Goal: Check status: Check status

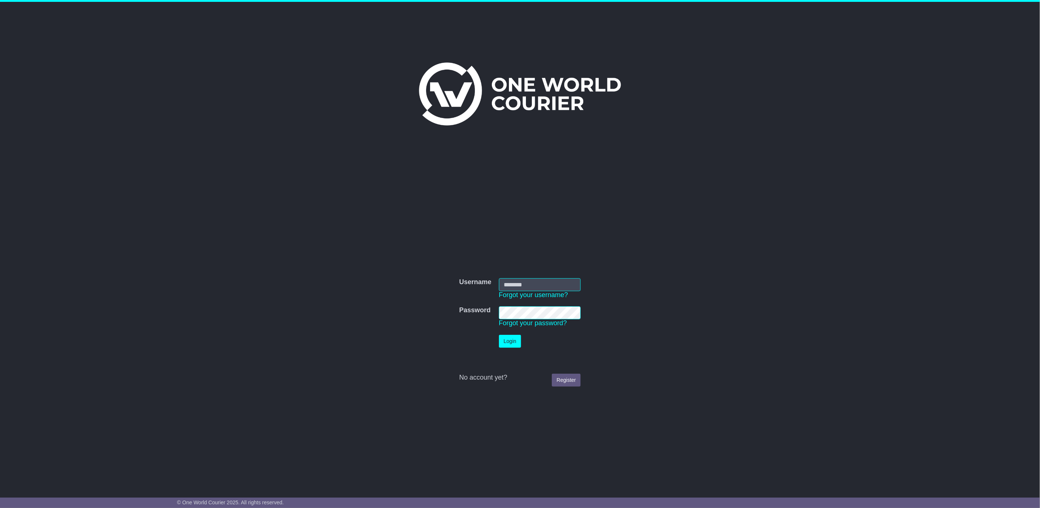
type input "**********"
click at [516, 342] on button "Login" at bounding box center [510, 341] width 22 height 13
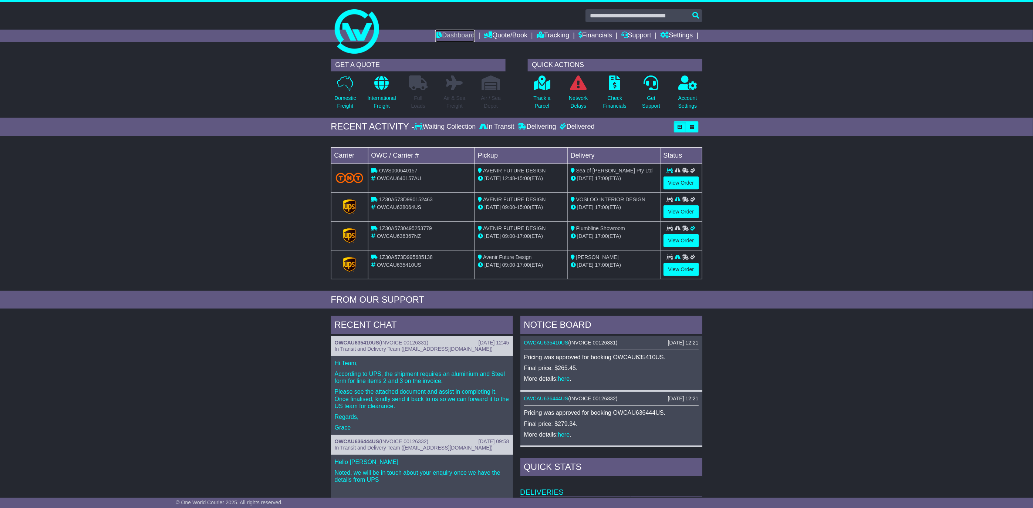
click at [461, 32] on link "Dashboard" at bounding box center [456, 36] width 40 height 13
click at [550, 38] on link "Tracking" at bounding box center [553, 36] width 33 height 13
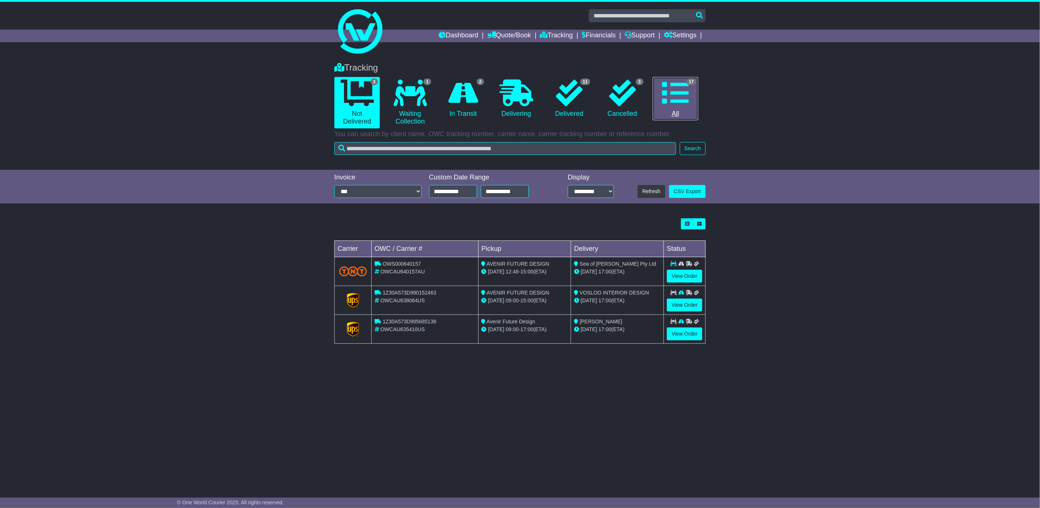
click at [672, 99] on icon at bounding box center [675, 93] width 27 height 27
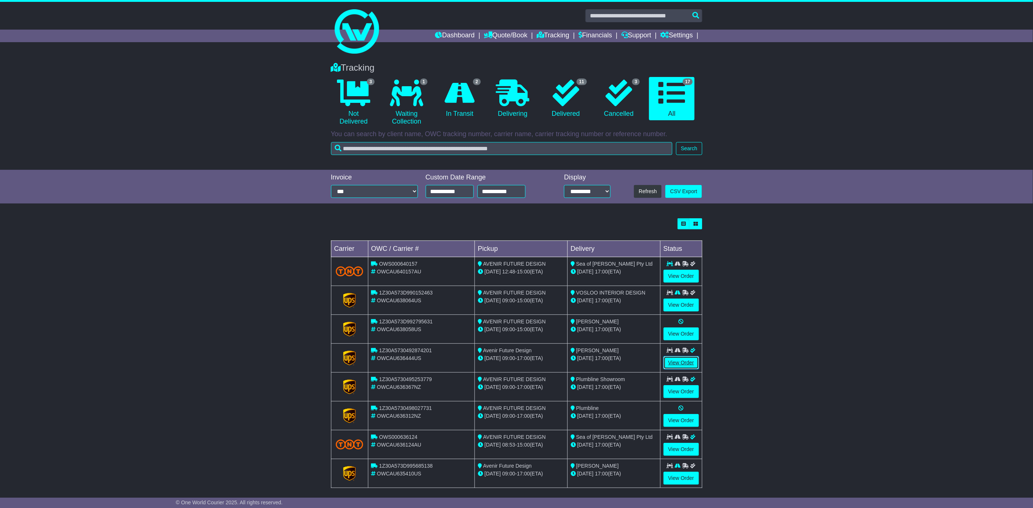
click at [673, 362] on link "View Order" at bounding box center [682, 362] width 36 height 13
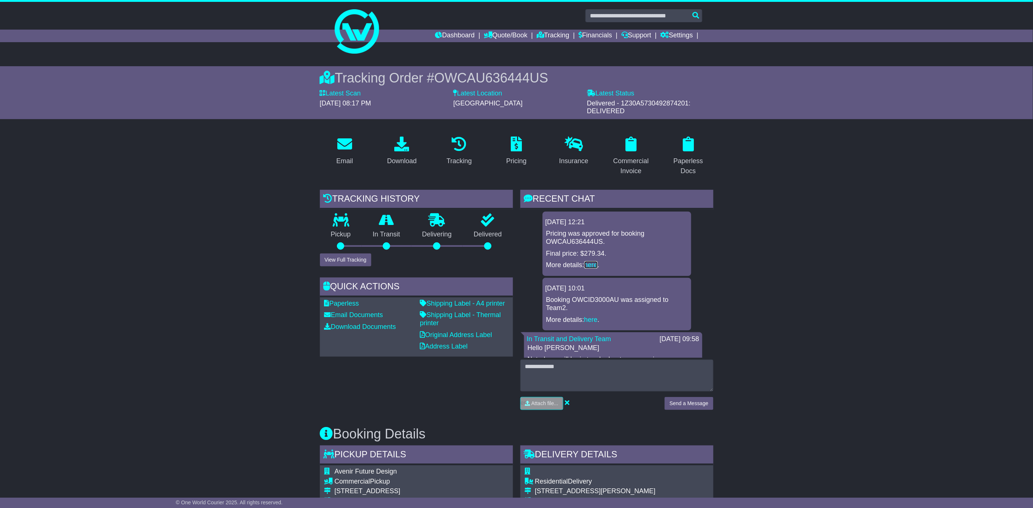
click at [596, 265] on link "here" at bounding box center [591, 264] width 13 height 7
click at [633, 171] on div "Commercial Invoice" at bounding box center [631, 166] width 40 height 20
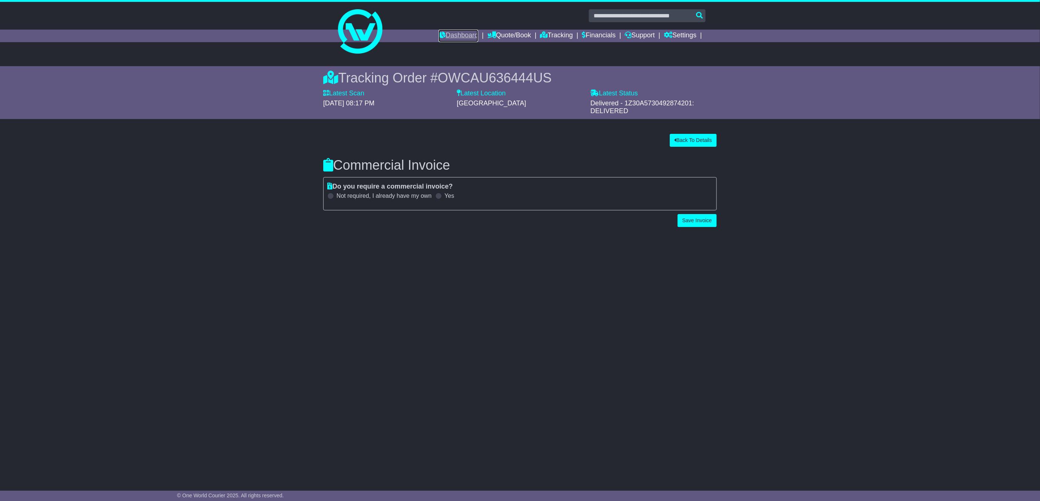
click at [456, 31] on link "Dashboard" at bounding box center [459, 36] width 40 height 13
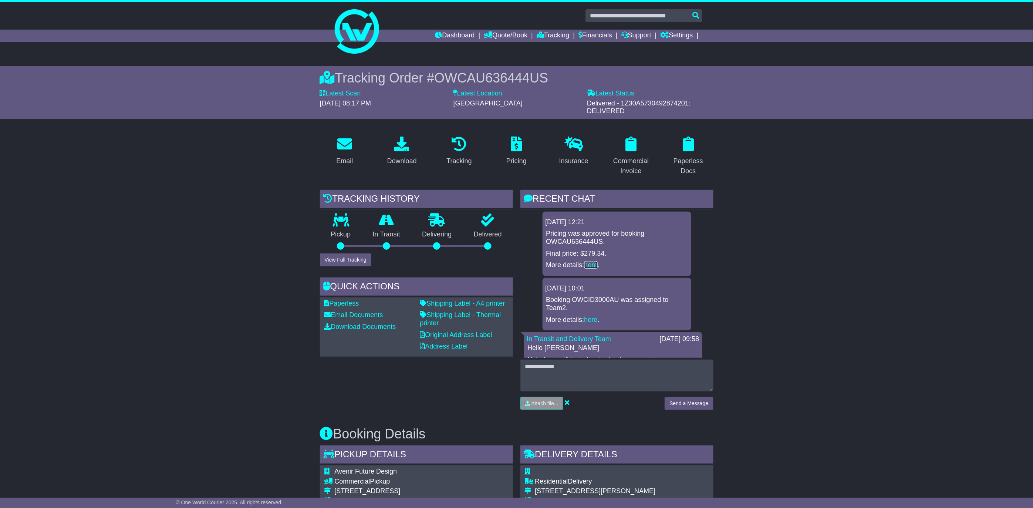
click at [596, 265] on link "here" at bounding box center [591, 264] width 13 height 7
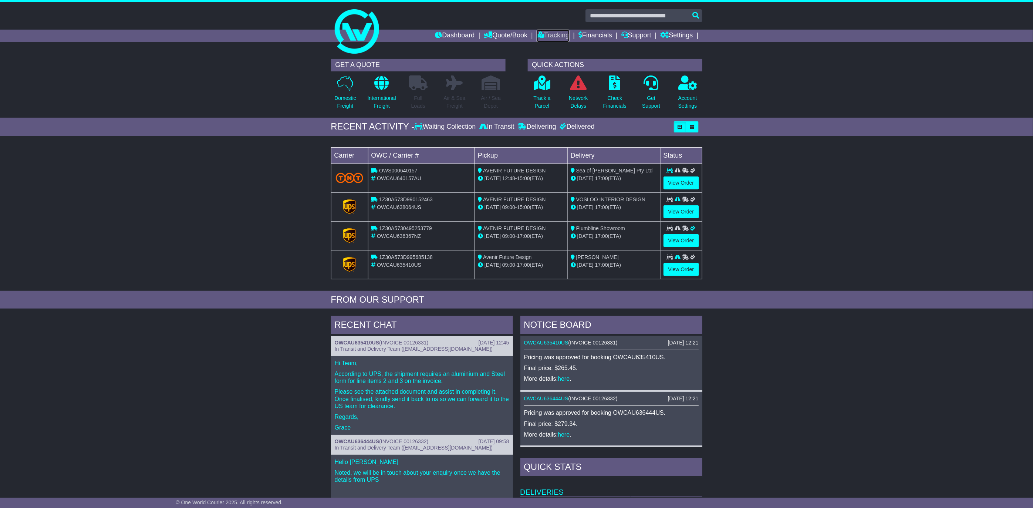
click at [538, 32] on link "Tracking" at bounding box center [553, 36] width 33 height 13
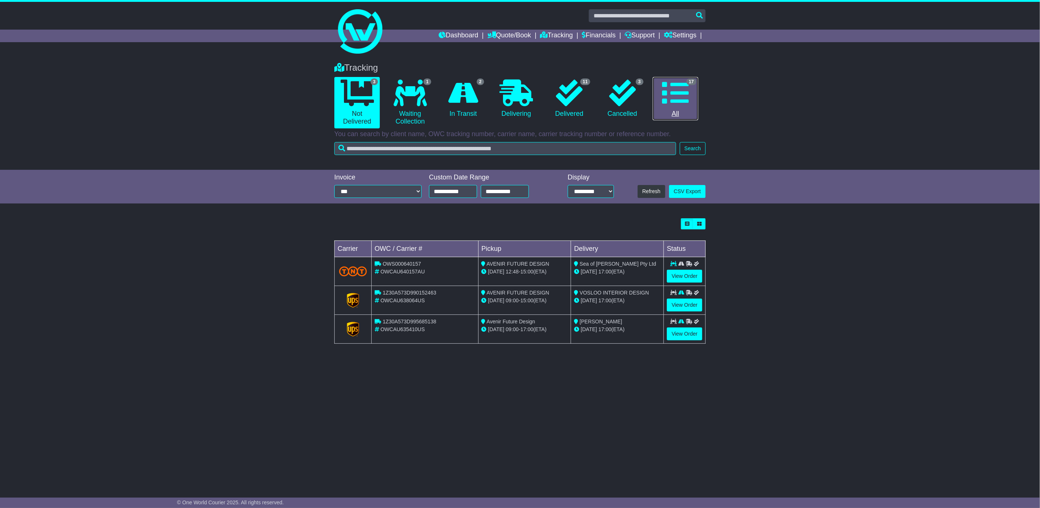
click at [675, 86] on icon at bounding box center [675, 93] width 27 height 27
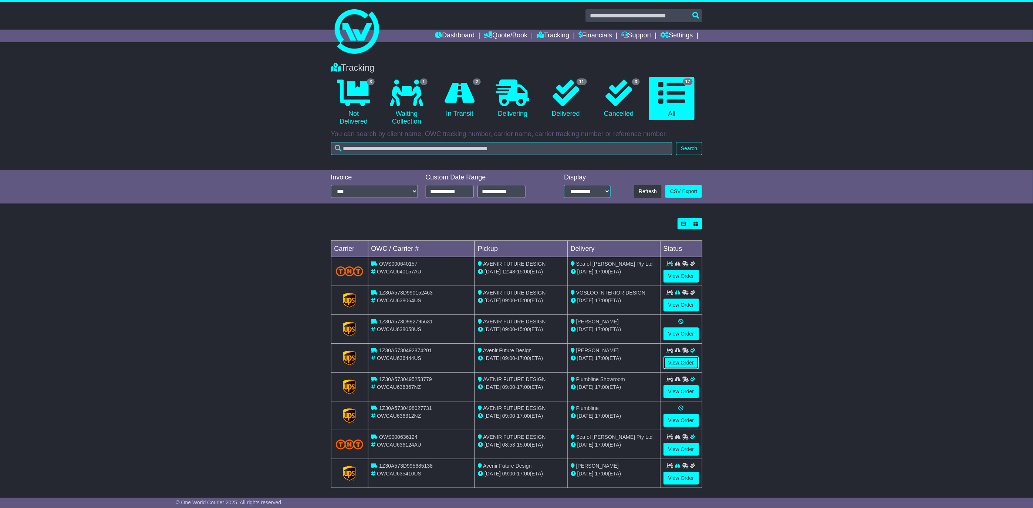
click at [676, 361] on link "View Order" at bounding box center [682, 362] width 36 height 13
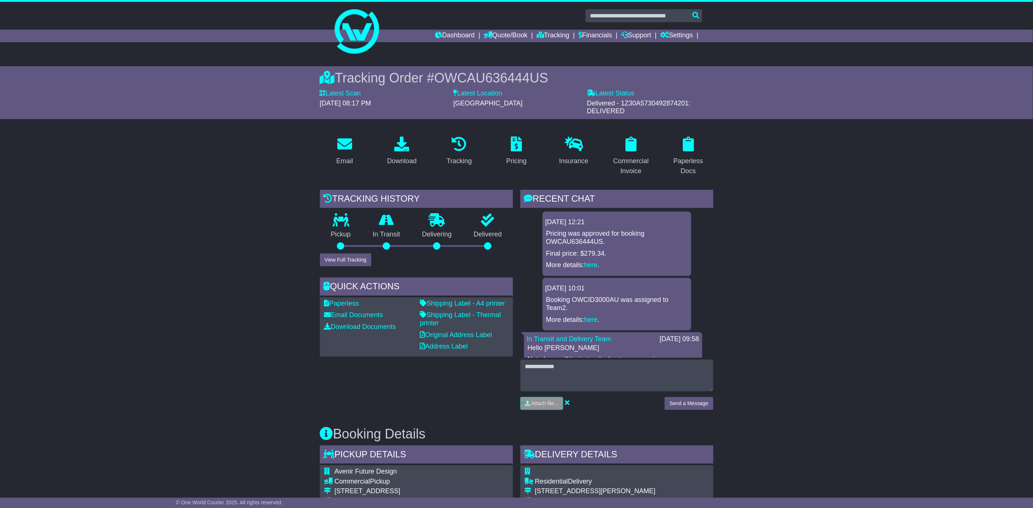
drag, startPoint x: 592, startPoint y: 263, endPoint x: 825, endPoint y: 252, distance: 233.0
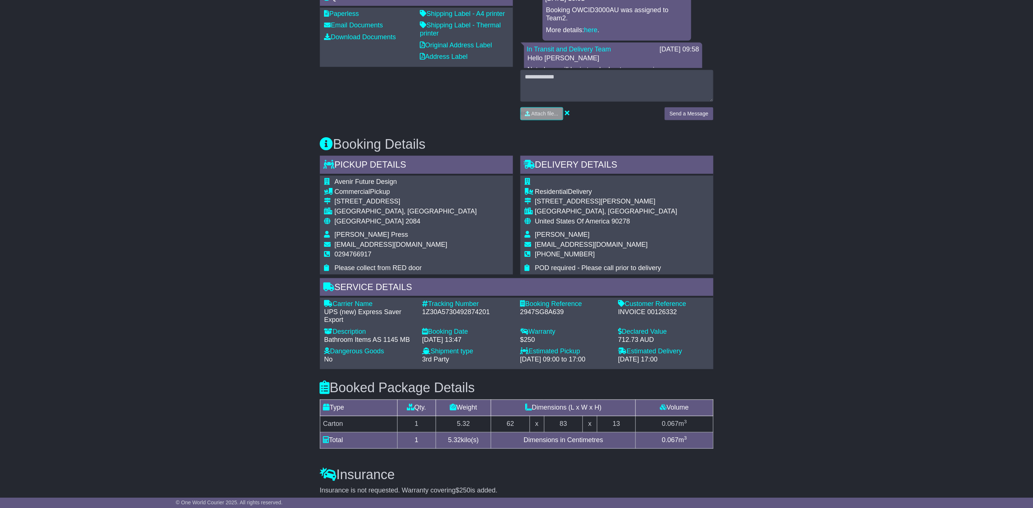
scroll to position [465, 0]
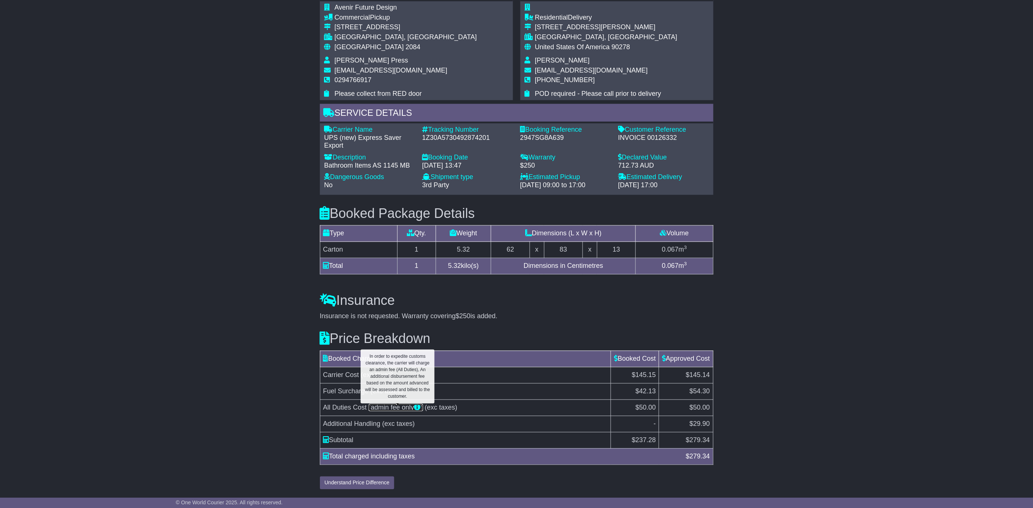
click at [385, 407] on link "(admin fee only )" at bounding box center [396, 407] width 54 height 7
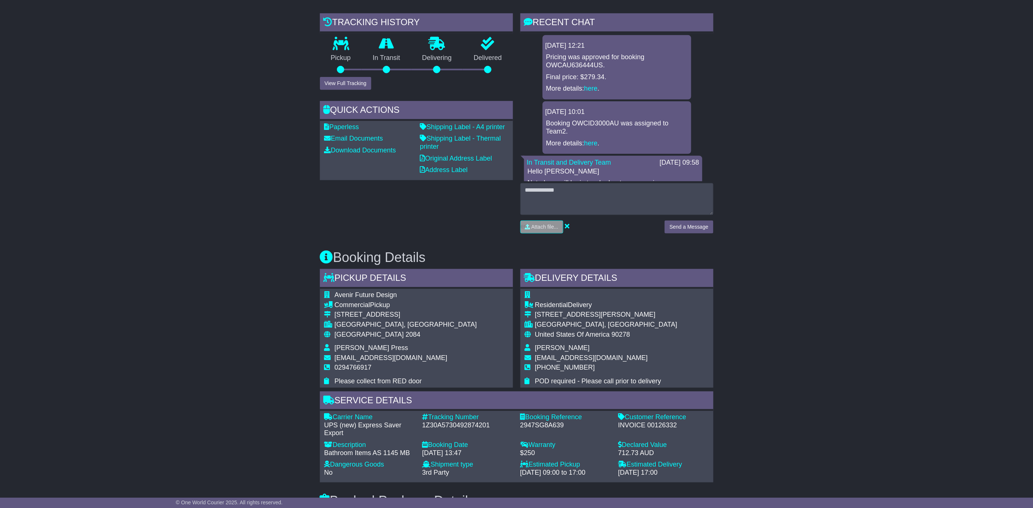
scroll to position [0, 0]
